Goal: Navigation & Orientation: Find specific page/section

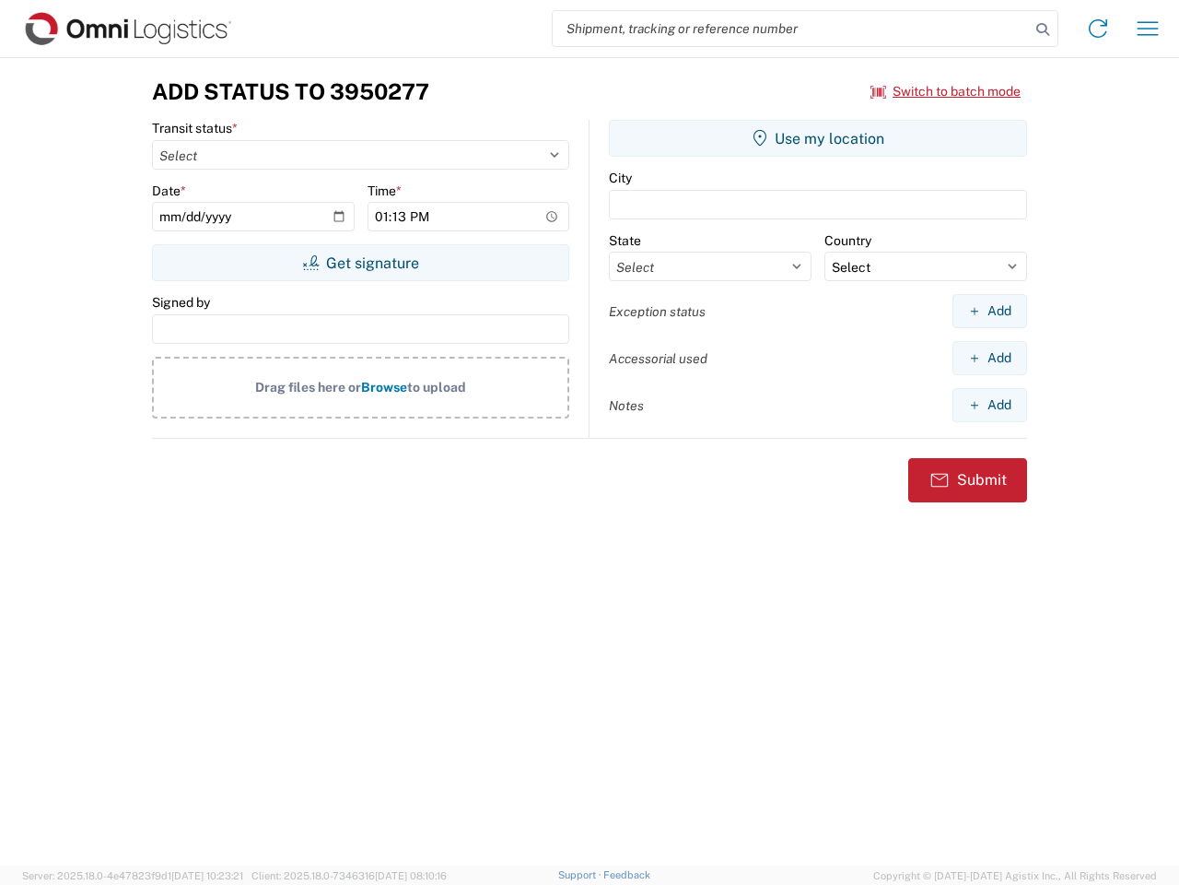
click at [791, 29] on input "search" at bounding box center [791, 28] width 477 height 35
click at [1043, 29] on icon at bounding box center [1043, 30] width 26 height 26
click at [1098, 29] on icon at bounding box center [1098, 28] width 29 height 29
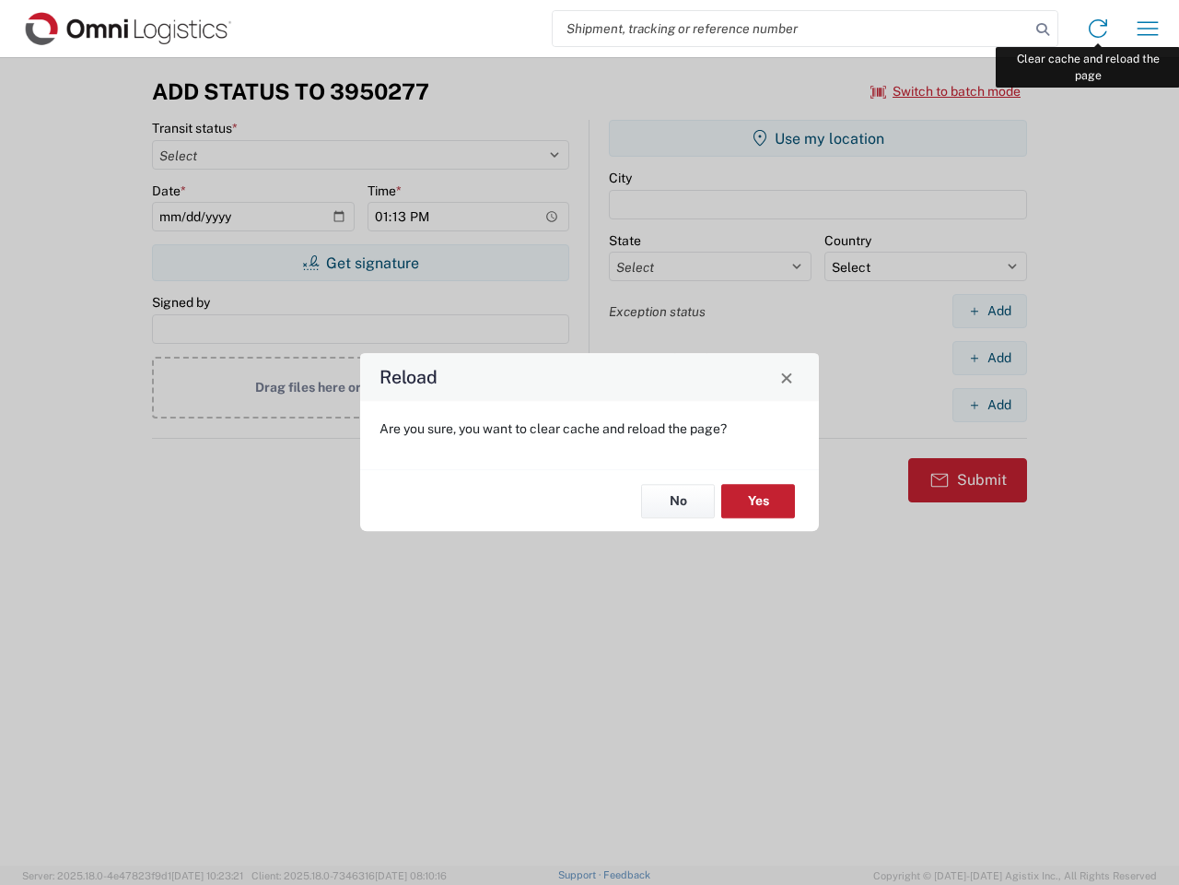
click at [1148, 29] on div "Reload Are you sure, you want to clear cache and reload the page? No Yes" at bounding box center [589, 442] width 1179 height 885
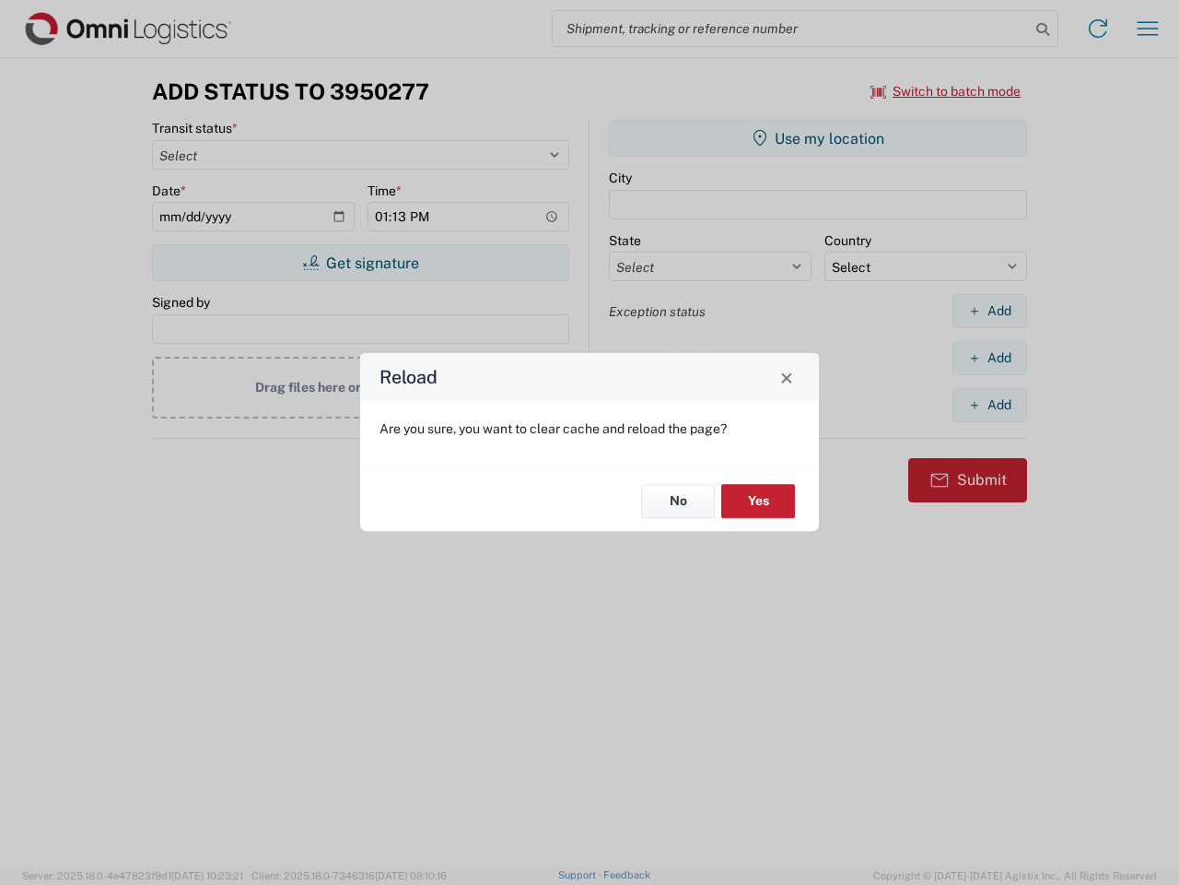
click at [946, 91] on div "Reload Are you sure, you want to clear cache and reload the page? No Yes" at bounding box center [589, 442] width 1179 height 885
click at [360, 263] on div "Reload Are you sure, you want to clear cache and reload the page? No Yes" at bounding box center [589, 442] width 1179 height 885
click at [818, 138] on div "Reload Are you sure, you want to clear cache and reload the page? No Yes" at bounding box center [589, 442] width 1179 height 885
click at [990, 311] on div "Reload Are you sure, you want to clear cache and reload the page? No Yes" at bounding box center [589, 442] width 1179 height 885
click at [990, 357] on div "Reload Are you sure, you want to clear cache and reload the page? No Yes" at bounding box center [589, 442] width 1179 height 885
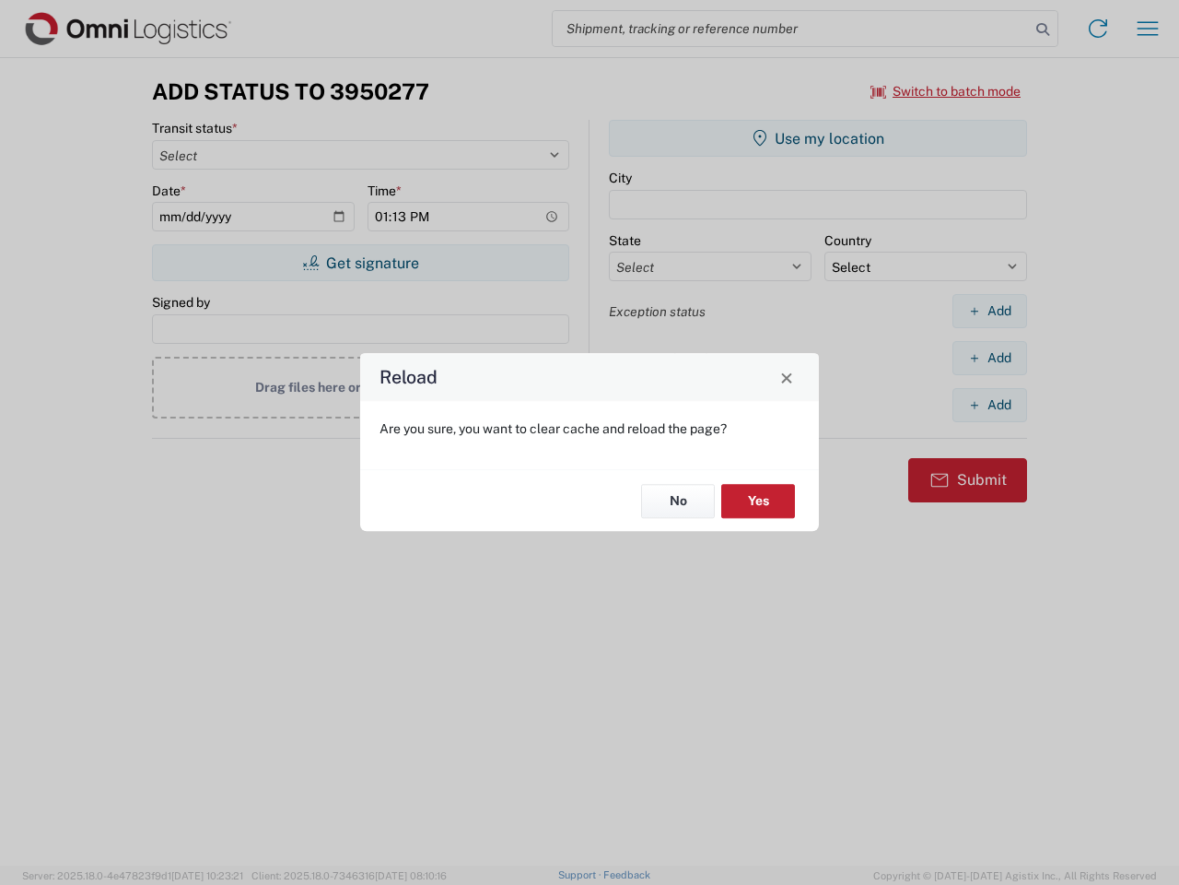
click at [990, 404] on div "Reload Are you sure, you want to clear cache and reload the page? No Yes" at bounding box center [589, 442] width 1179 height 885
